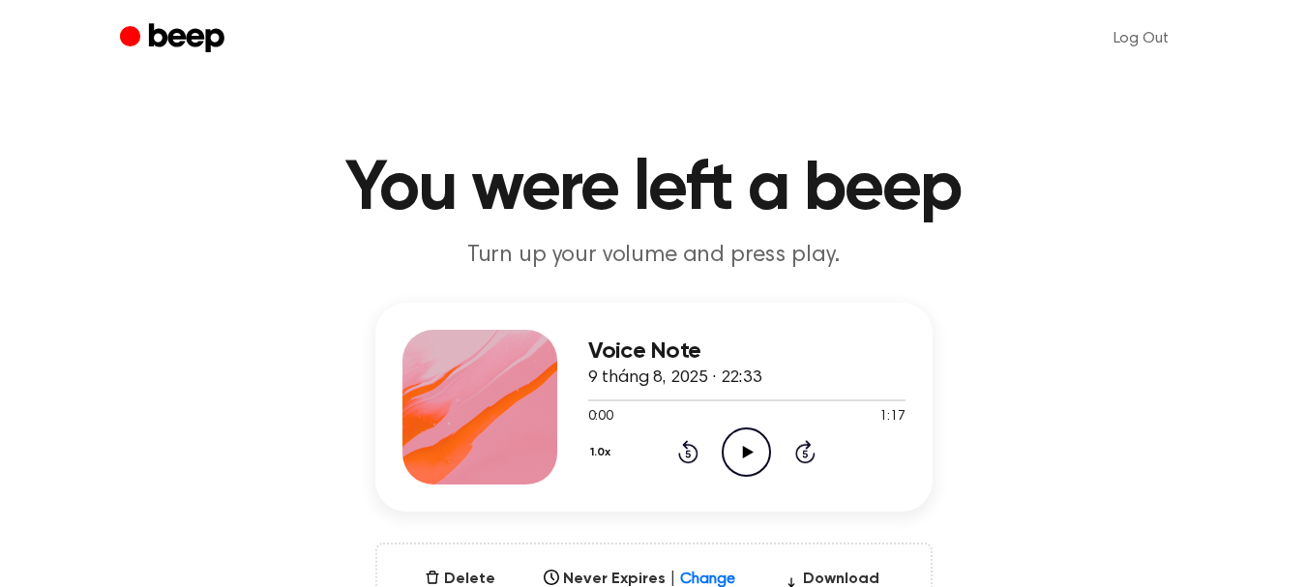
click at [741, 442] on icon "Play Audio" at bounding box center [746, 452] width 49 height 49
click at [734, 443] on icon "Play Audio" at bounding box center [746, 452] width 49 height 49
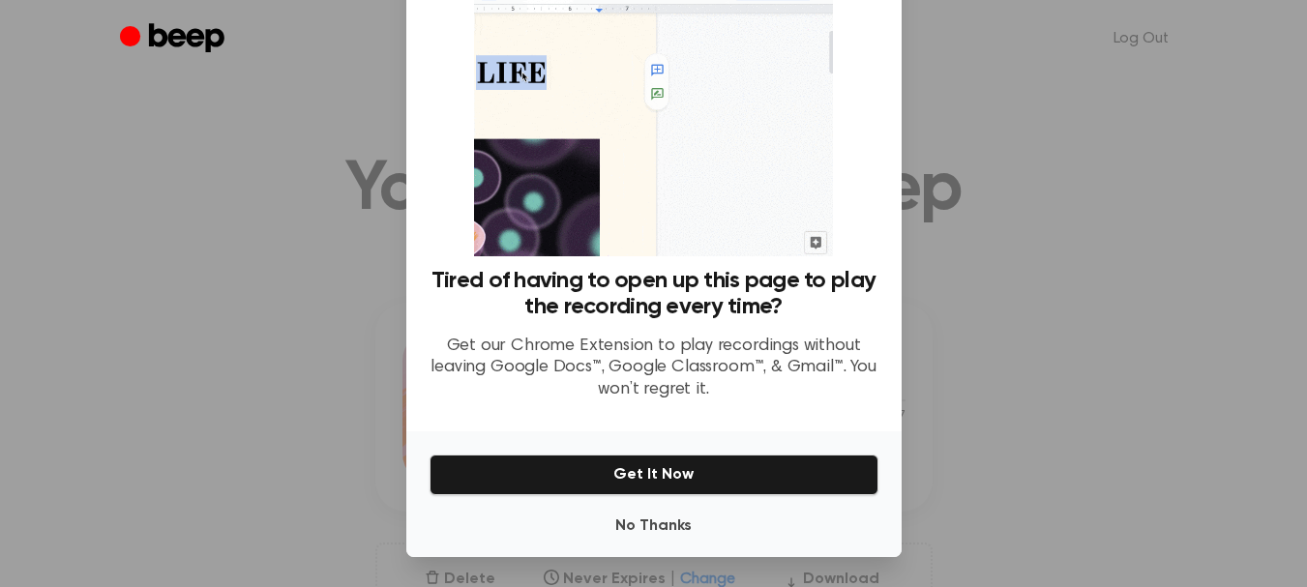
scroll to position [111, 0]
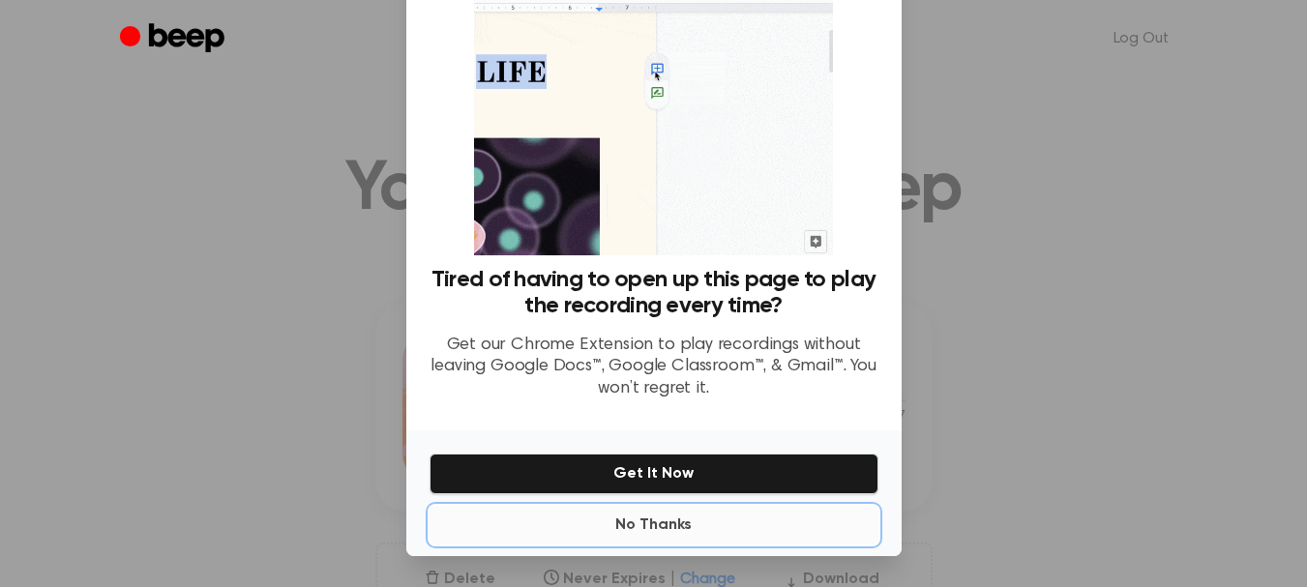
click at [646, 524] on button "No Thanks" at bounding box center [654, 525] width 449 height 39
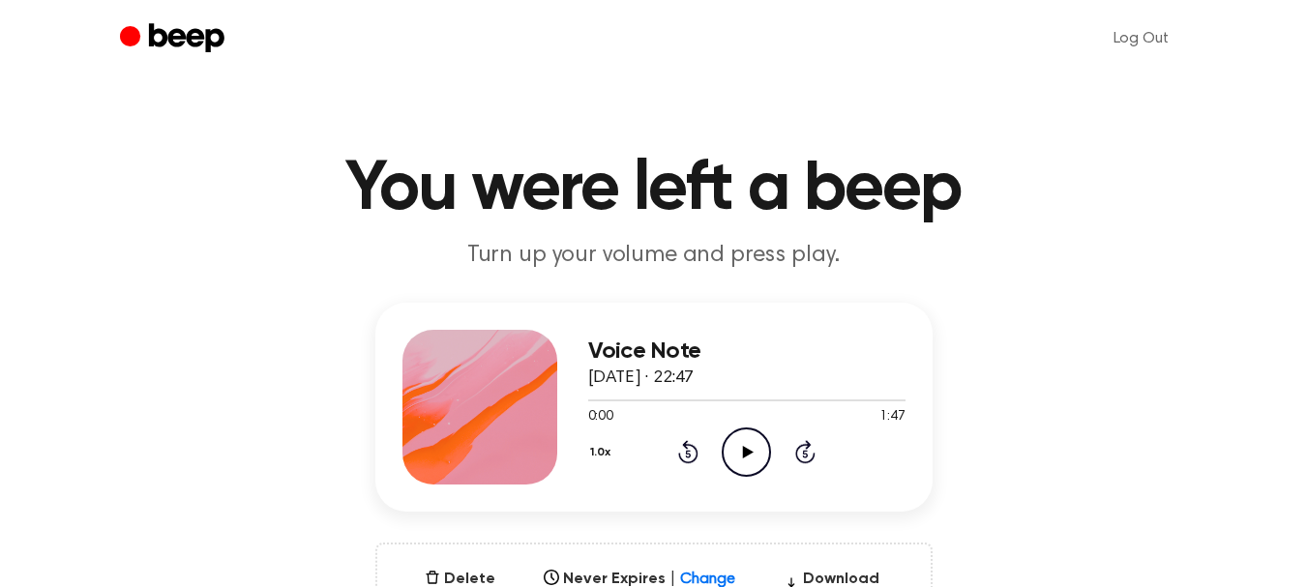
click at [736, 449] on icon "Play Audio" at bounding box center [746, 452] width 49 height 49
click at [733, 461] on icon "Play Audio" at bounding box center [746, 452] width 49 height 49
